Goal: Information Seeking & Learning: Learn about a topic

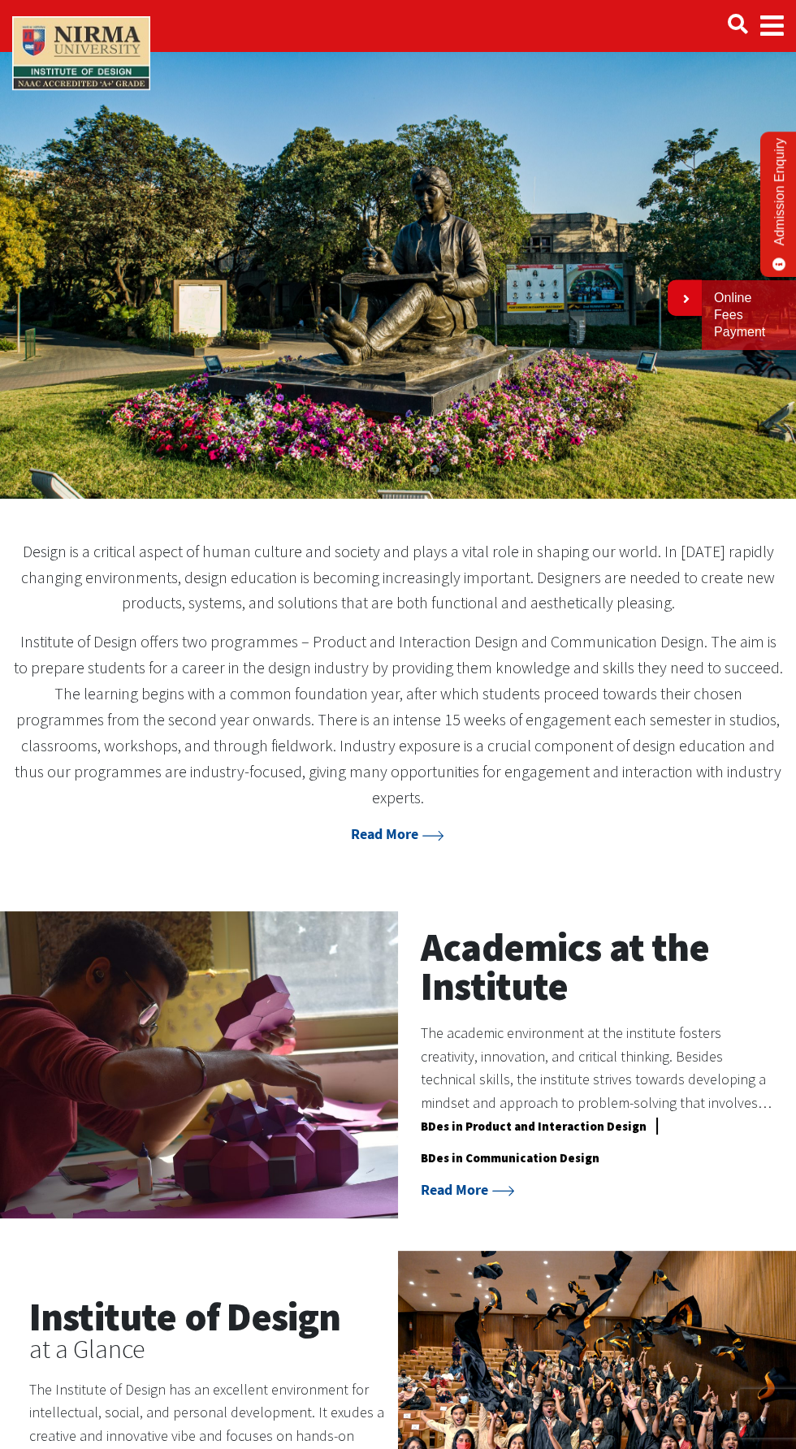
click at [774, 42] on span "Main navigation" at bounding box center [772, 25] width 24 height 45
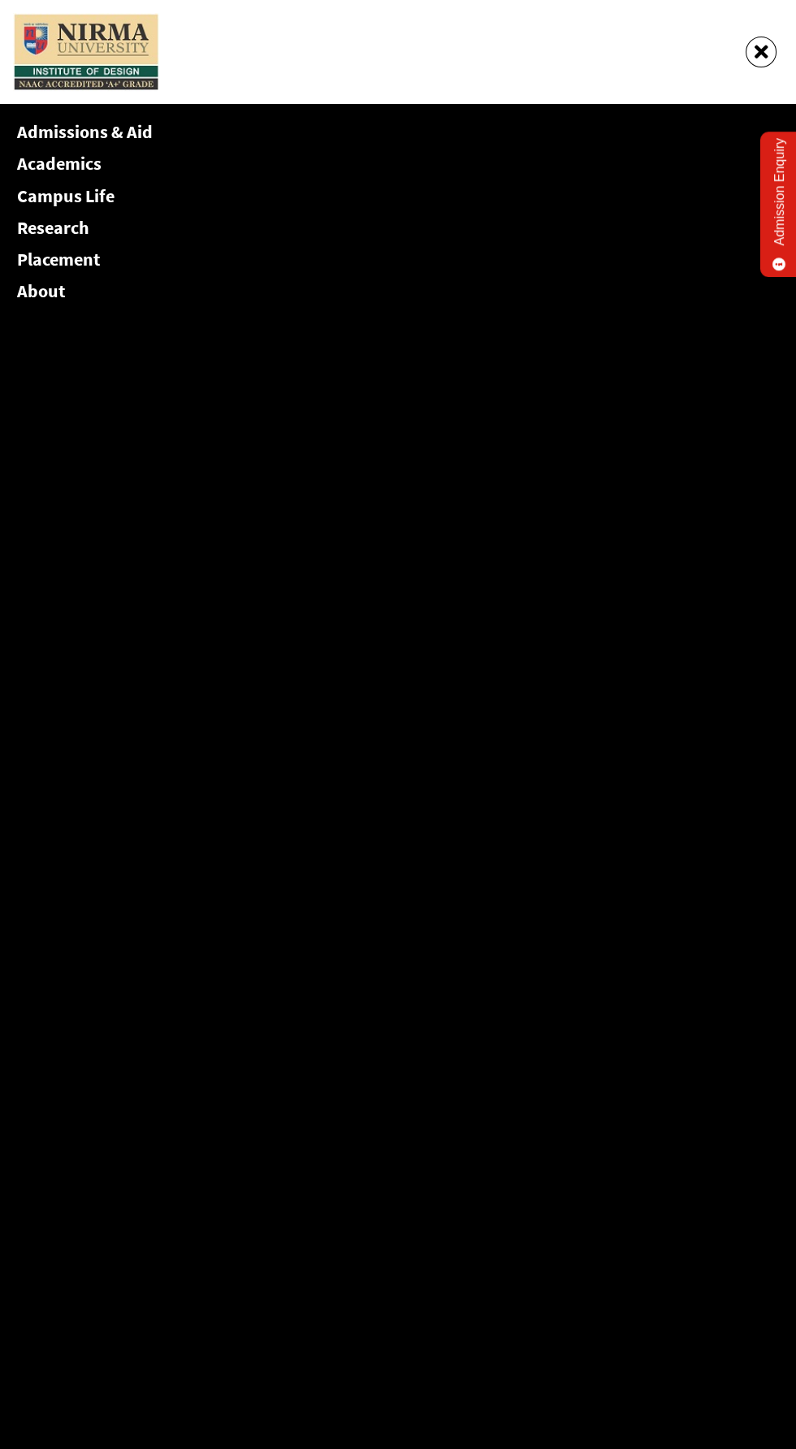
click at [140, 132] on link "Admissions & Aid" at bounding box center [85, 131] width 136 height 23
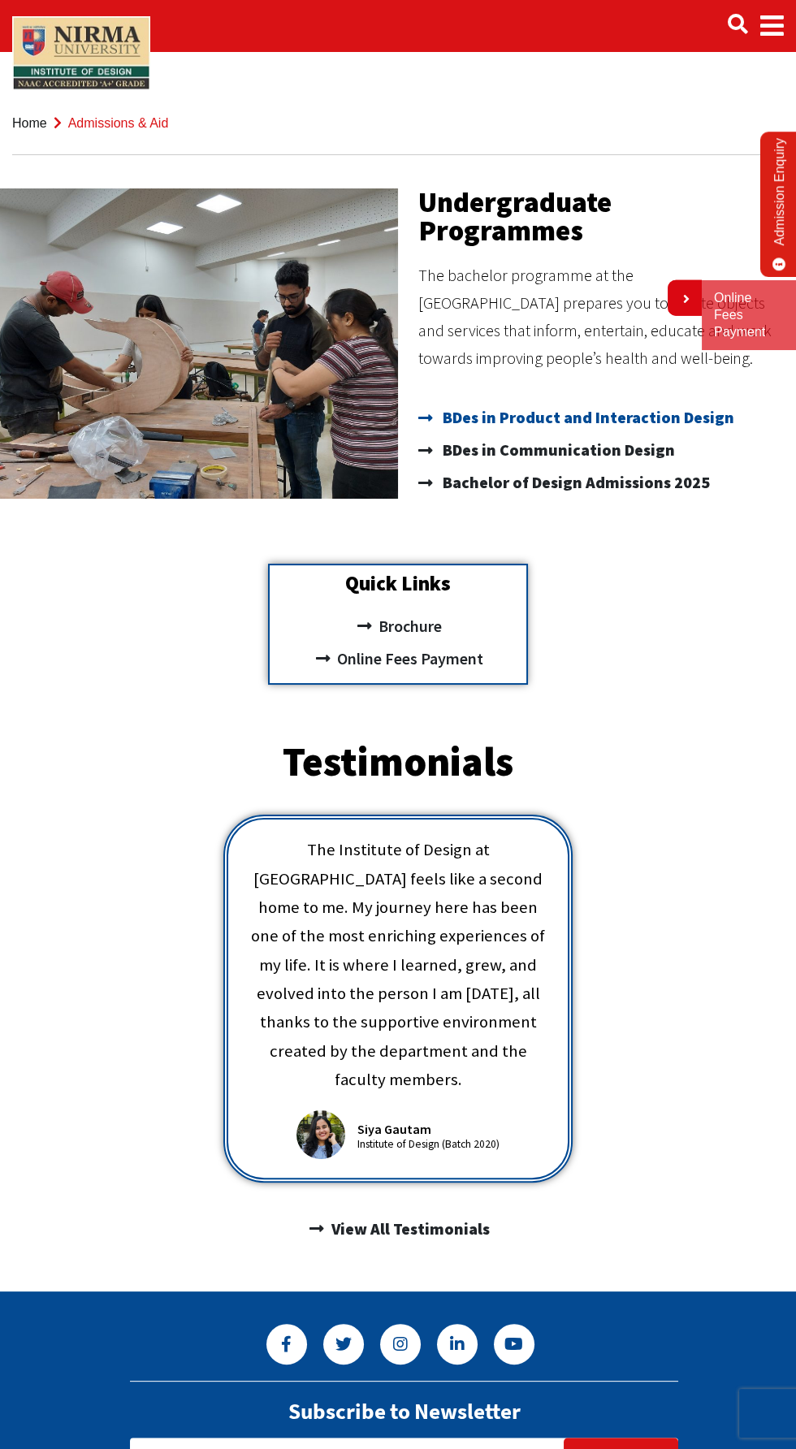
click at [685, 414] on span "BDes in Product and Interaction Design" at bounding box center [587, 417] width 296 height 32
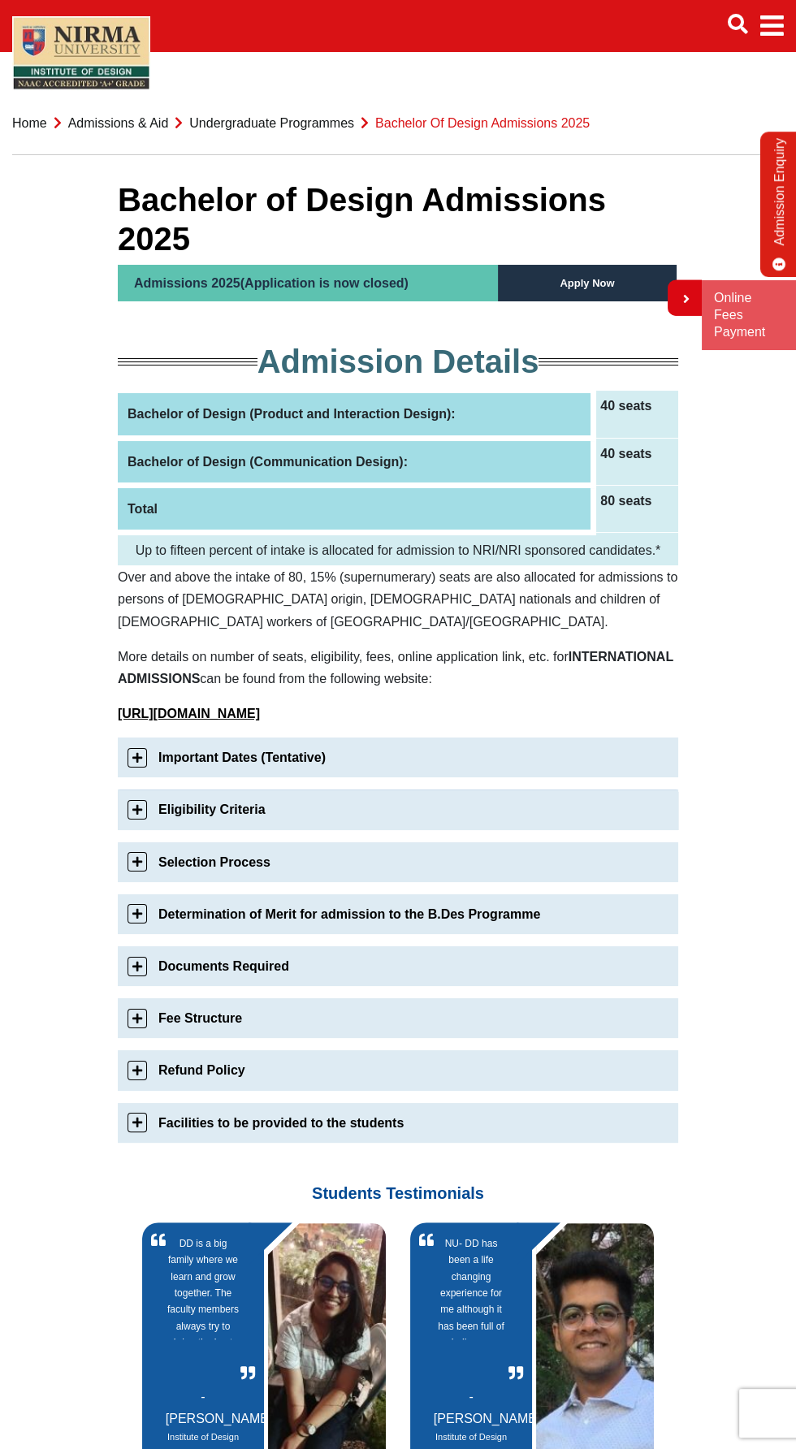
click at [418, 789] on link "Eligibility Criteria" at bounding box center [398, 809] width 560 height 40
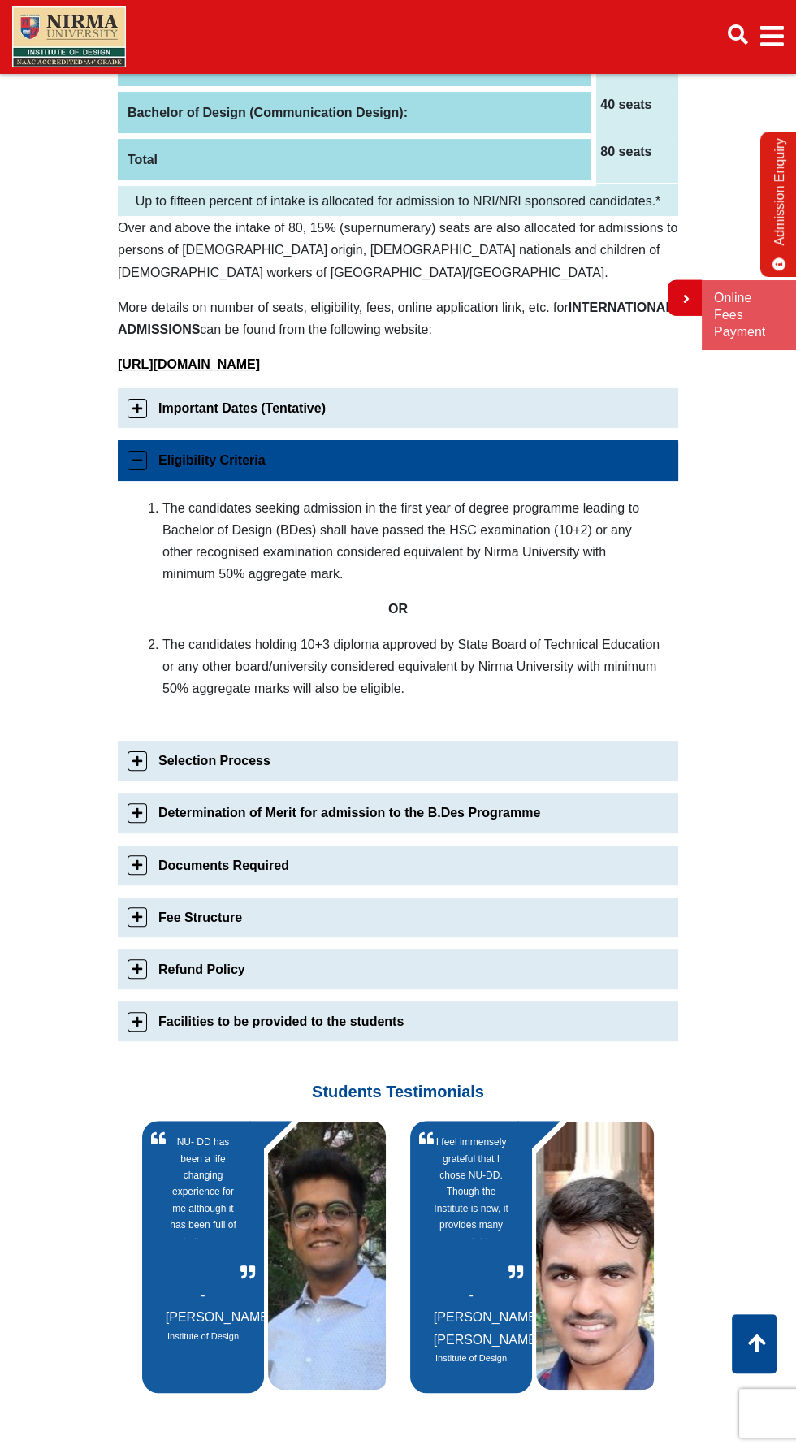
scroll to position [331, 0]
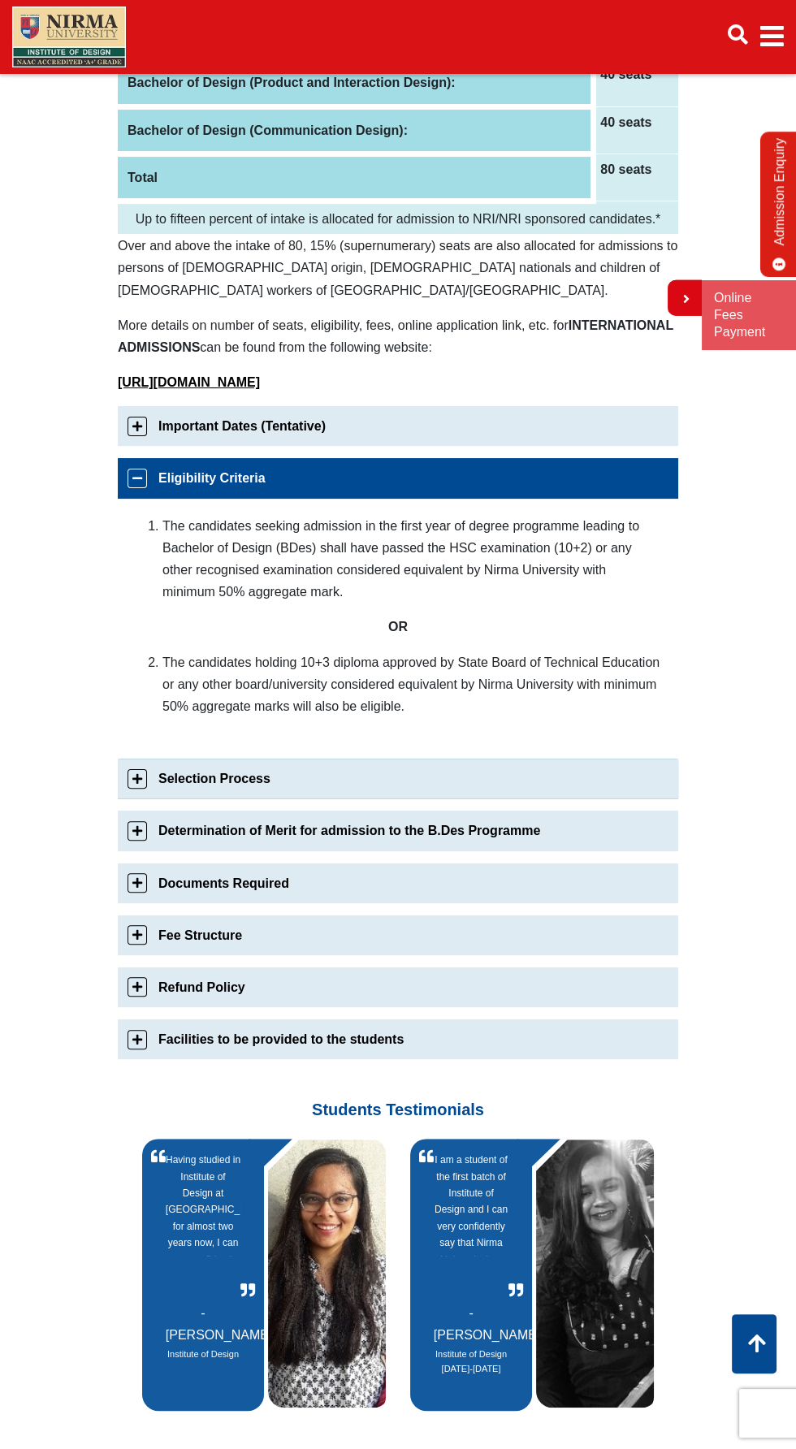
click at [261, 758] on link "Selection Process" at bounding box center [398, 778] width 560 height 40
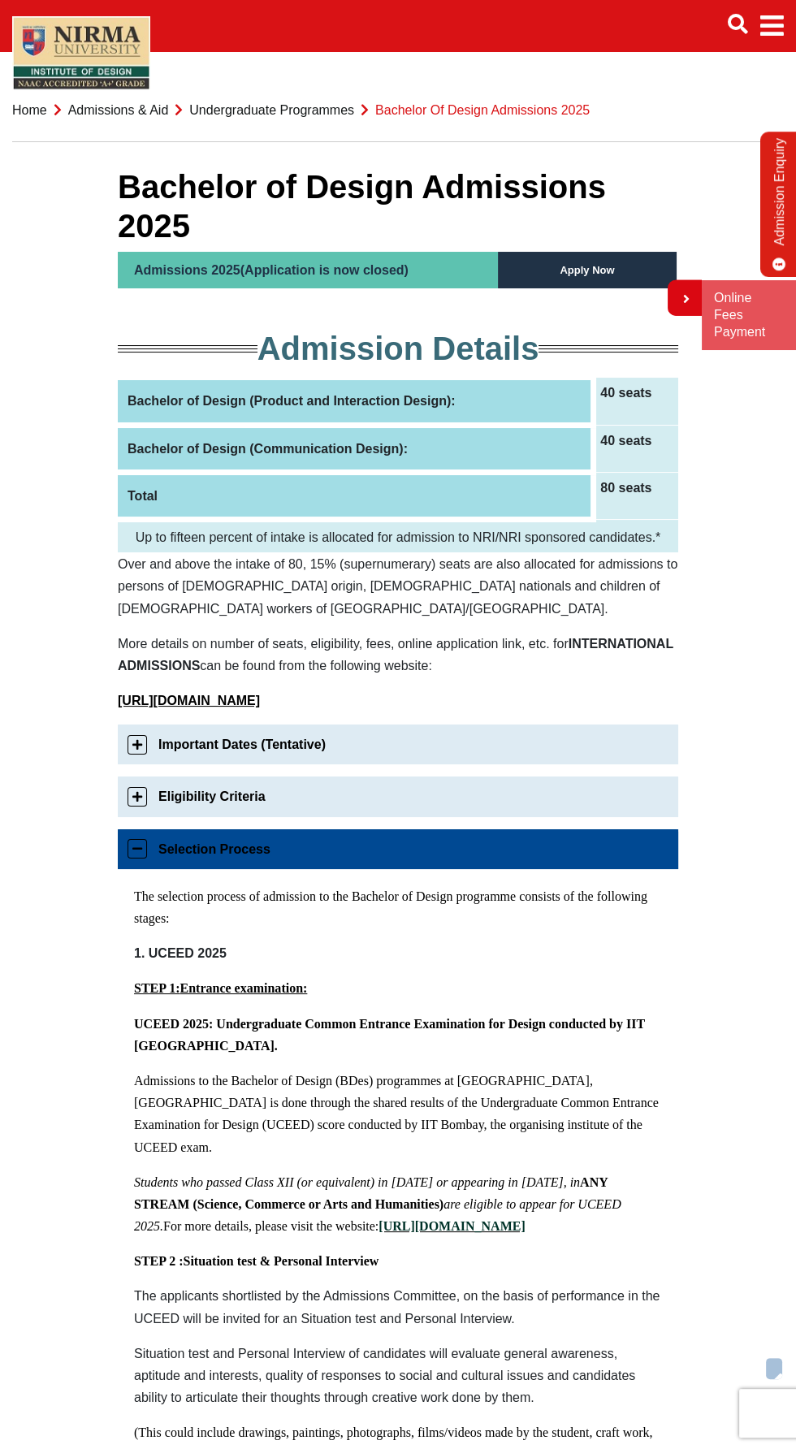
scroll to position [0, 0]
